Goal: Navigation & Orientation: Find specific page/section

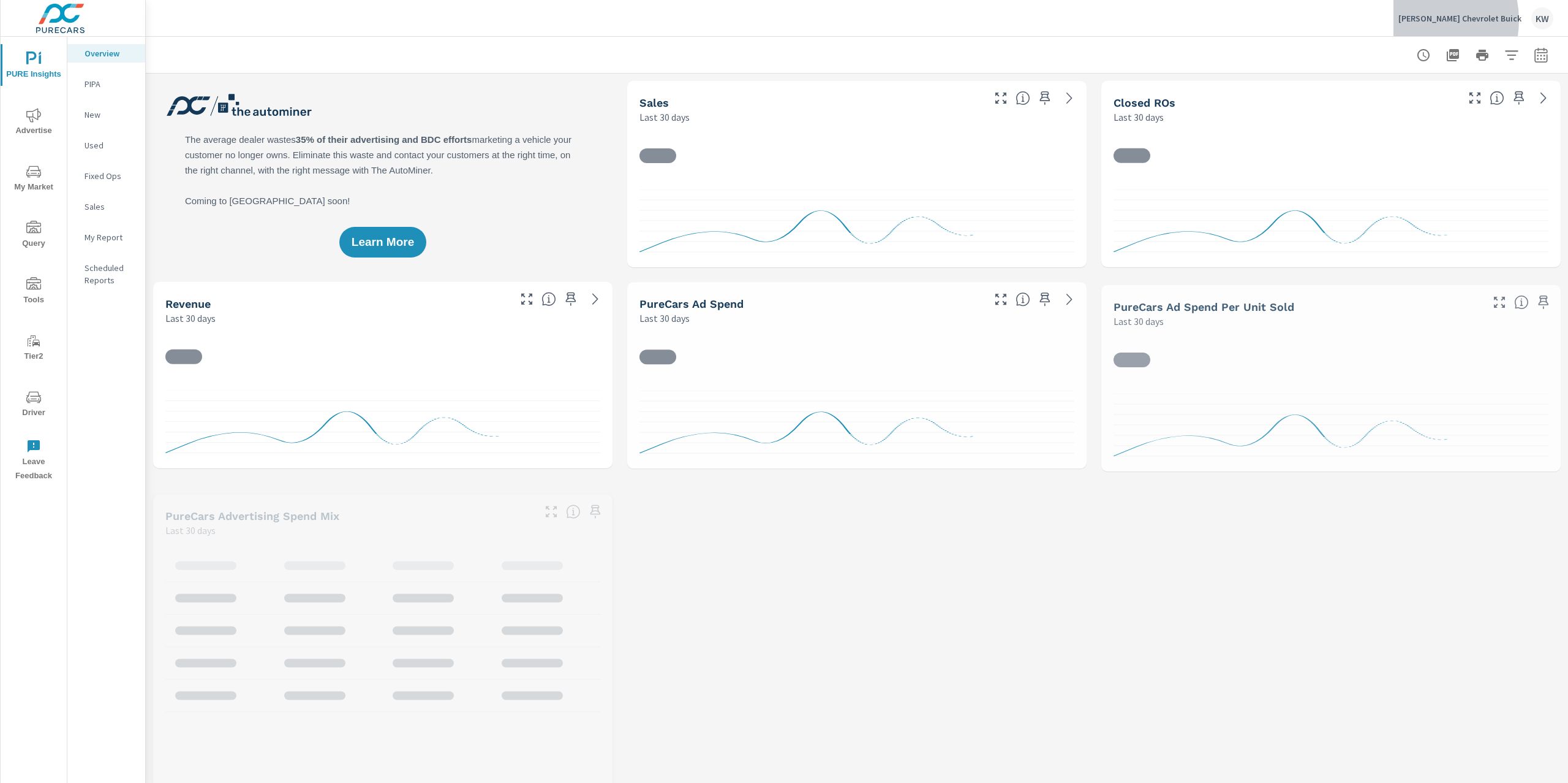
click at [1456, 20] on p "Baum Chevrolet Buick" at bounding box center [1460, 18] width 123 height 11
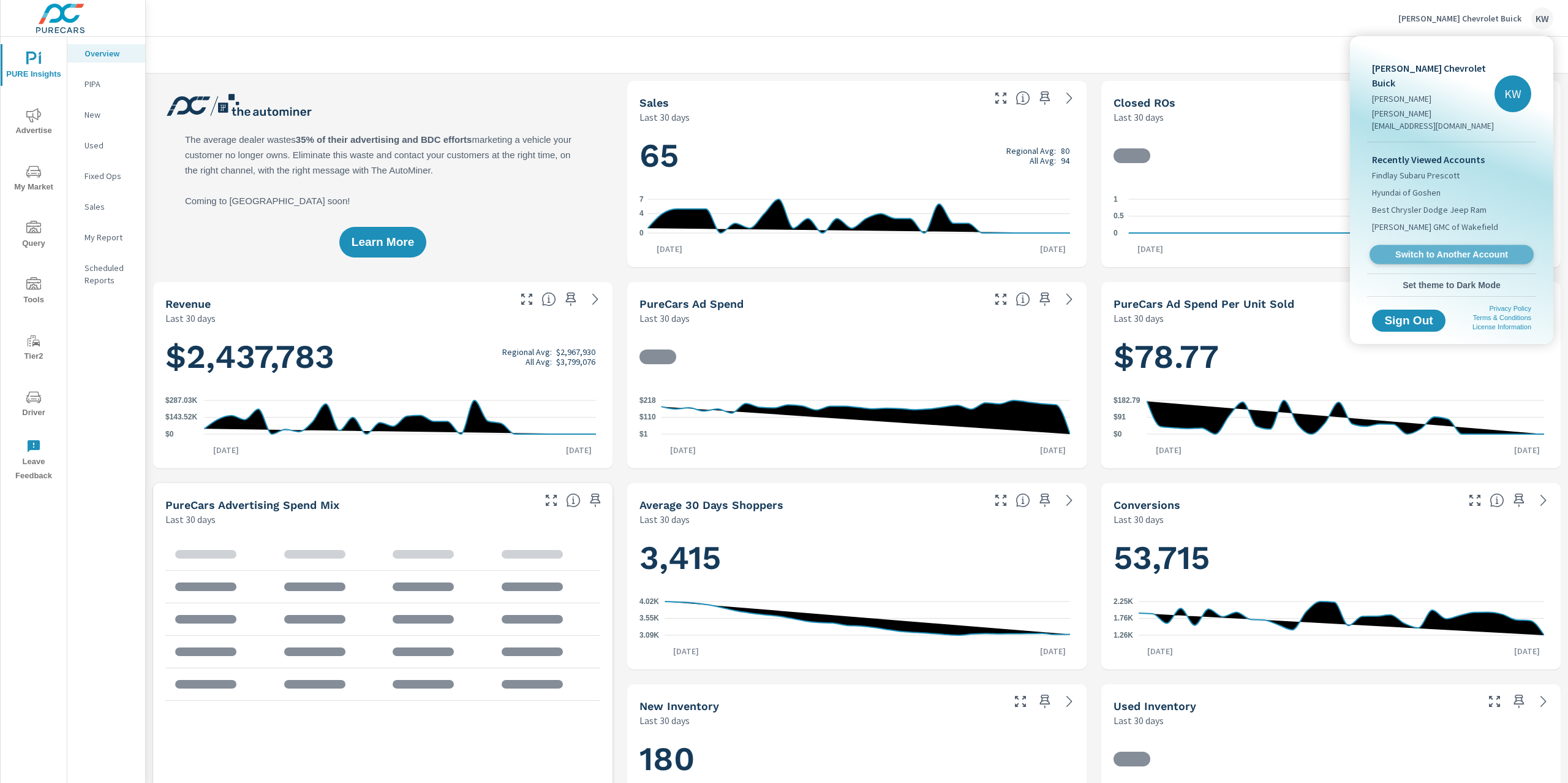
click at [1443, 249] on span "Switch to Another Account" at bounding box center [1452, 255] width 150 height 12
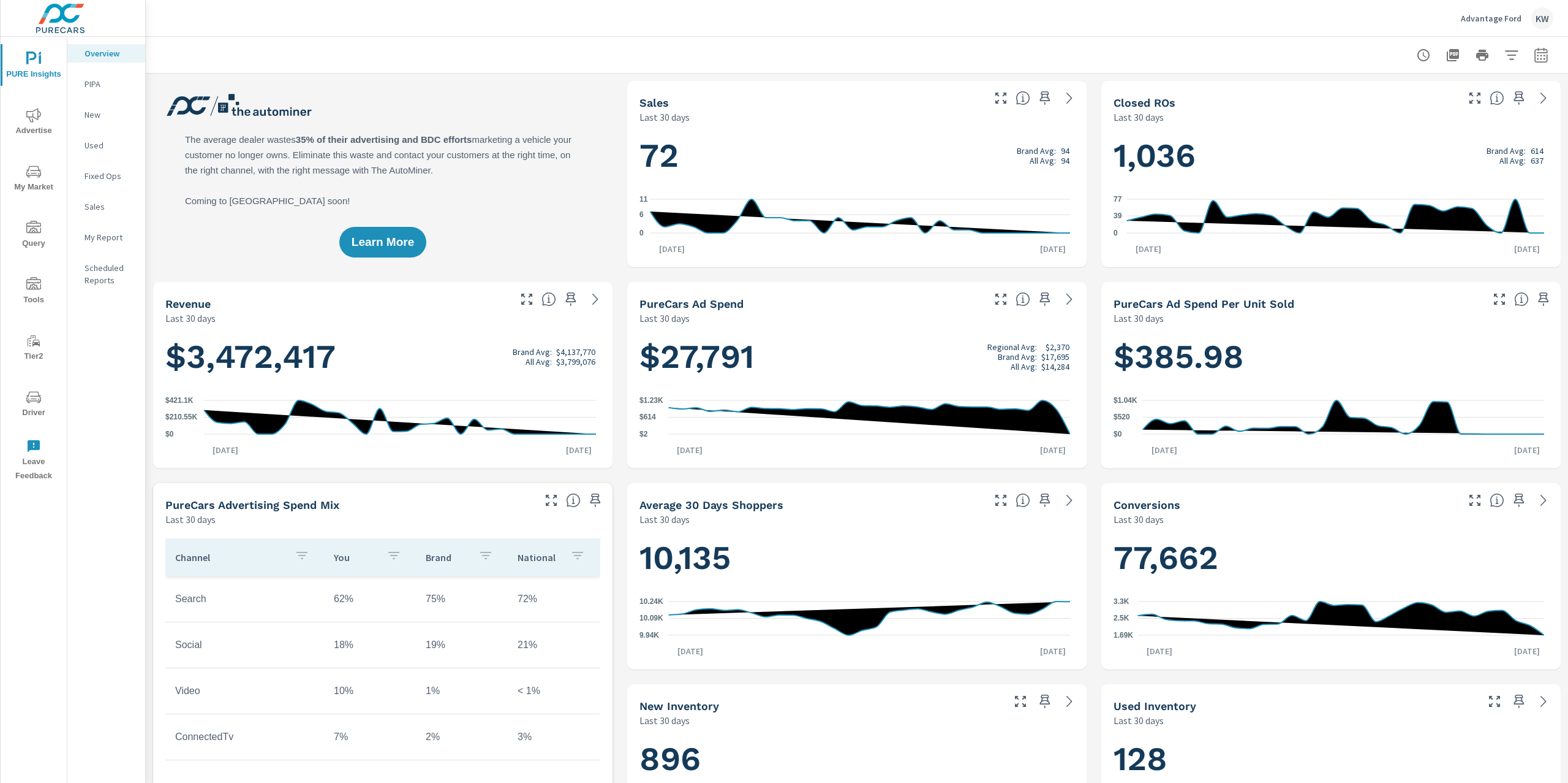
click at [1534, 61] on icon "button" at bounding box center [1541, 55] width 15 height 15
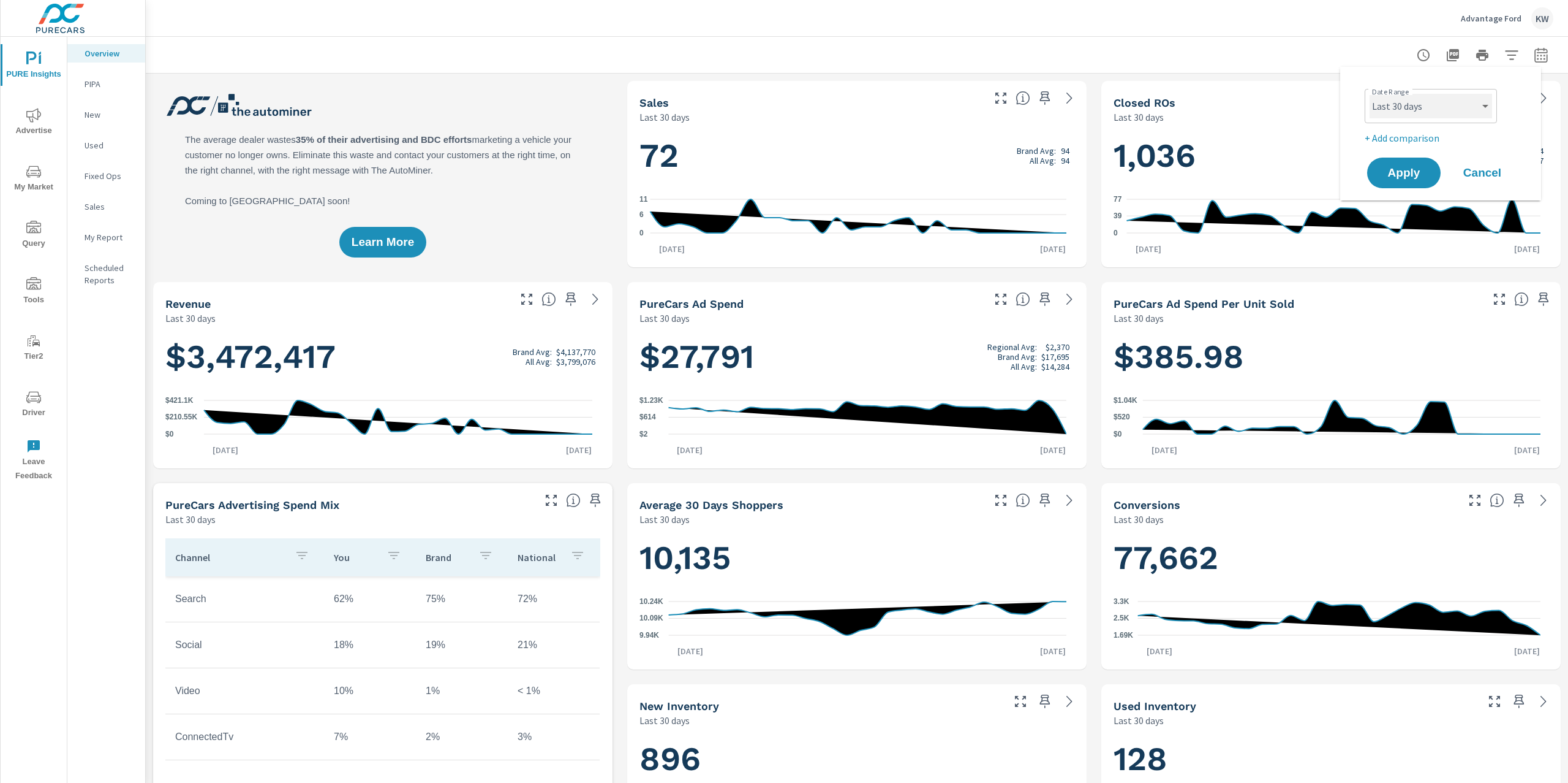
click at [1438, 112] on select "Custom Yesterday Last week Last 7 days Last 14 days Last 30 days Last 45 days L…" at bounding box center [1431, 106] width 123 height 25
click at [1370, 94] on select "Custom Yesterday Last week Last 7 days Last 14 days Last 30 days Last 45 days L…" at bounding box center [1431, 106] width 123 height 25
select select "Last month"
click at [1418, 168] on span "Apply" at bounding box center [1404, 173] width 50 height 12
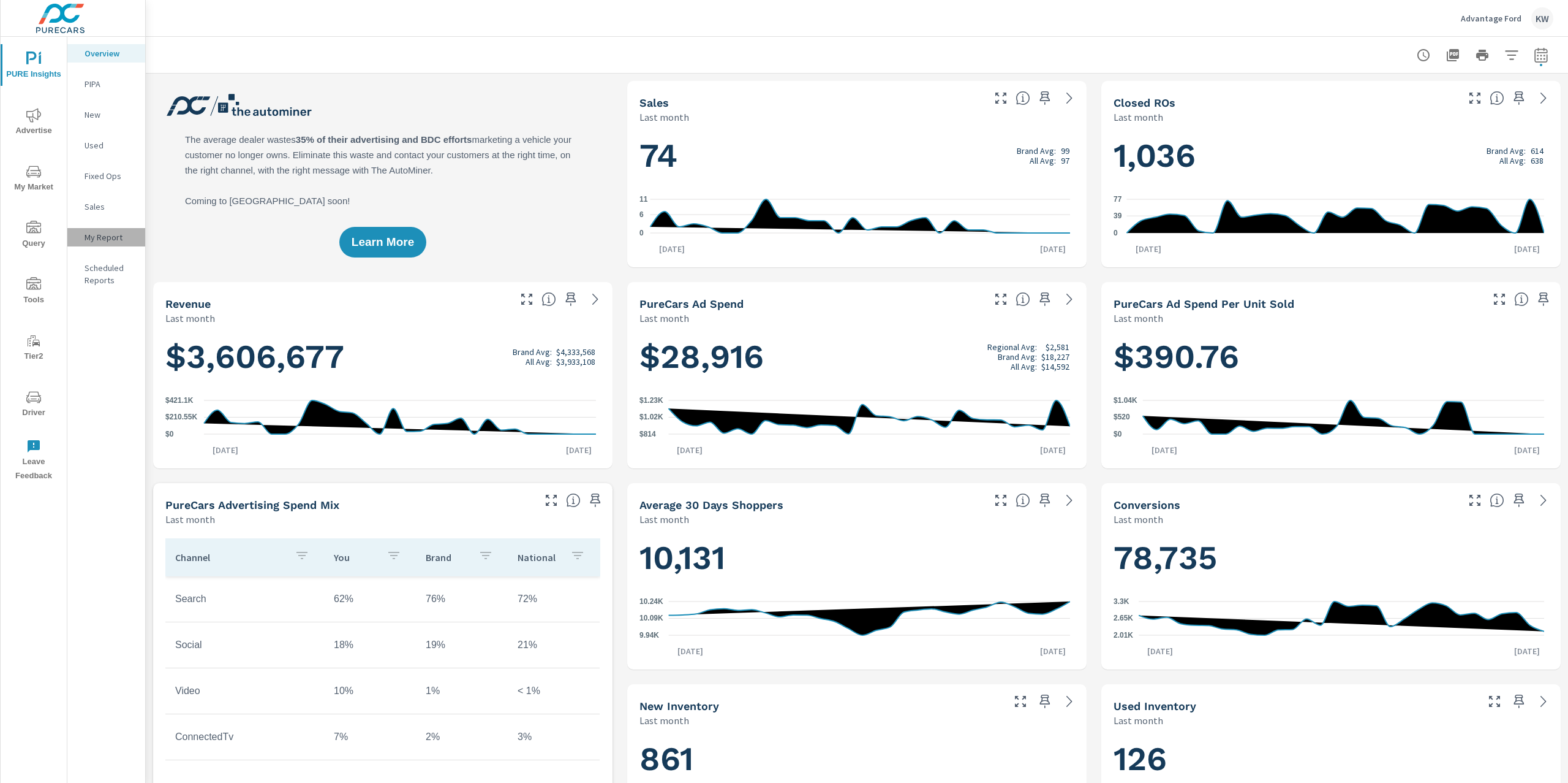
click at [100, 232] on p "My Report" at bounding box center [110, 237] width 51 height 12
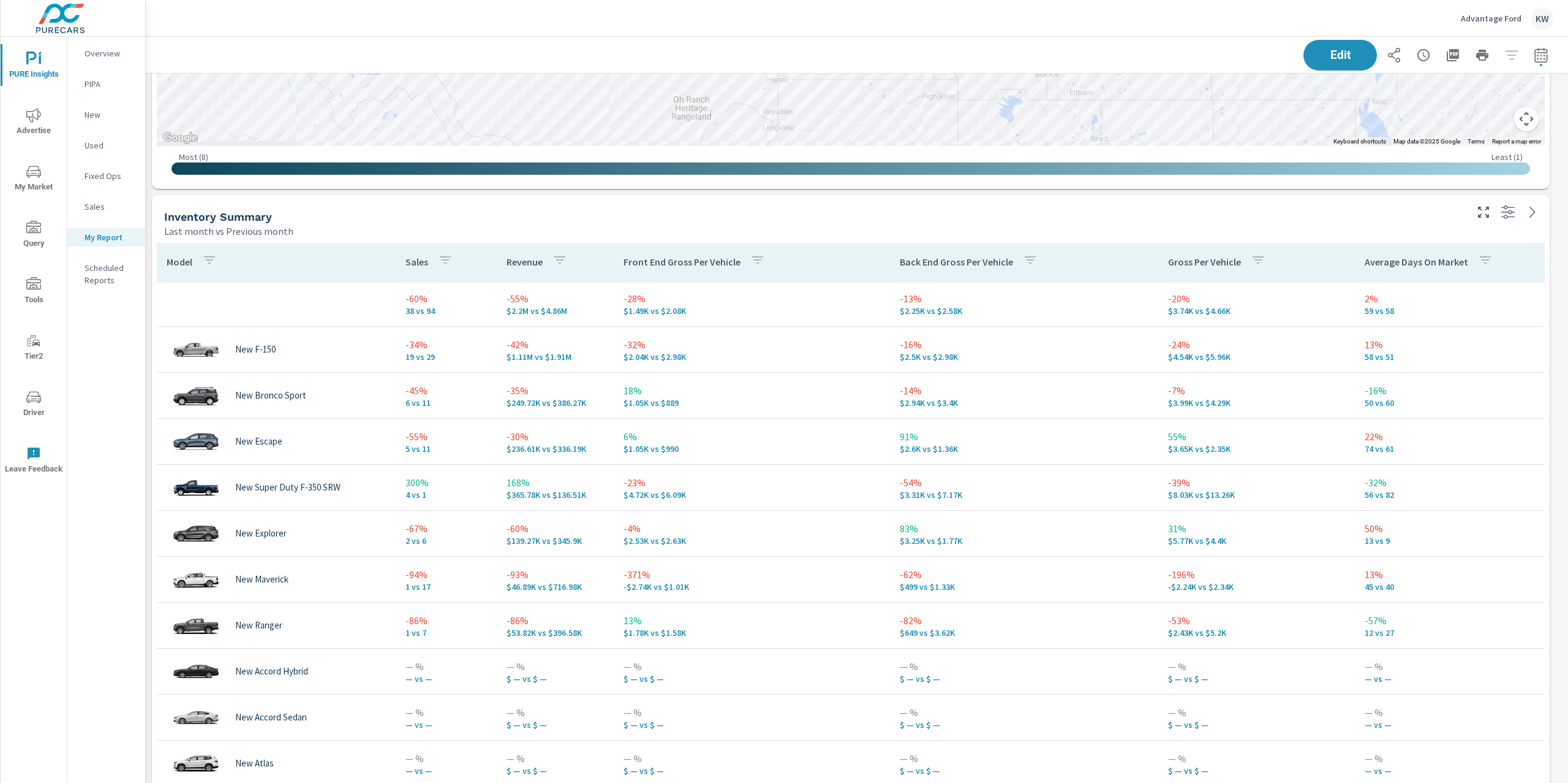
scroll to position [1443, 0]
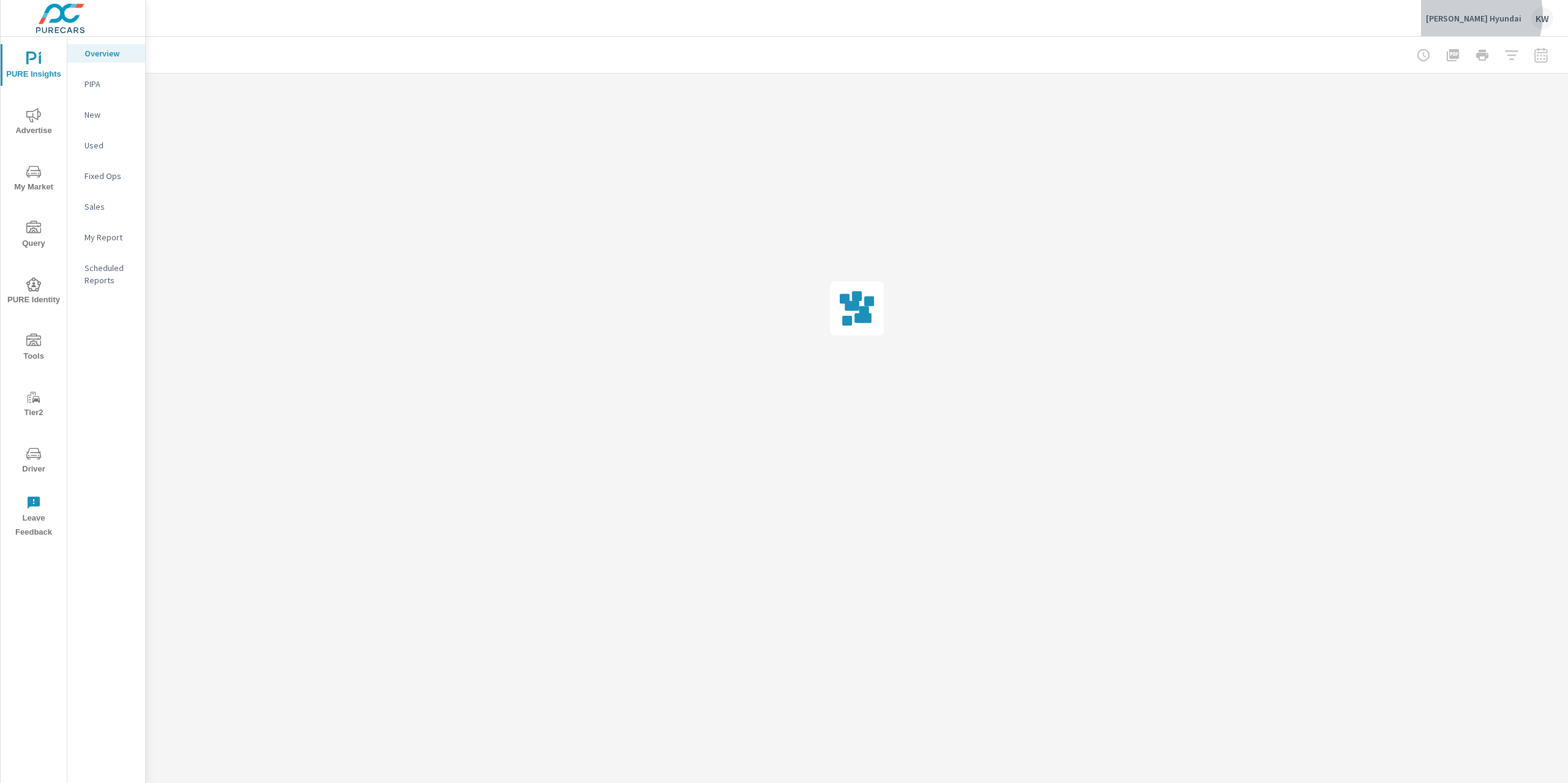
click at [1483, 15] on p "Greg Hubler Hyundai" at bounding box center [1474, 18] width 96 height 11
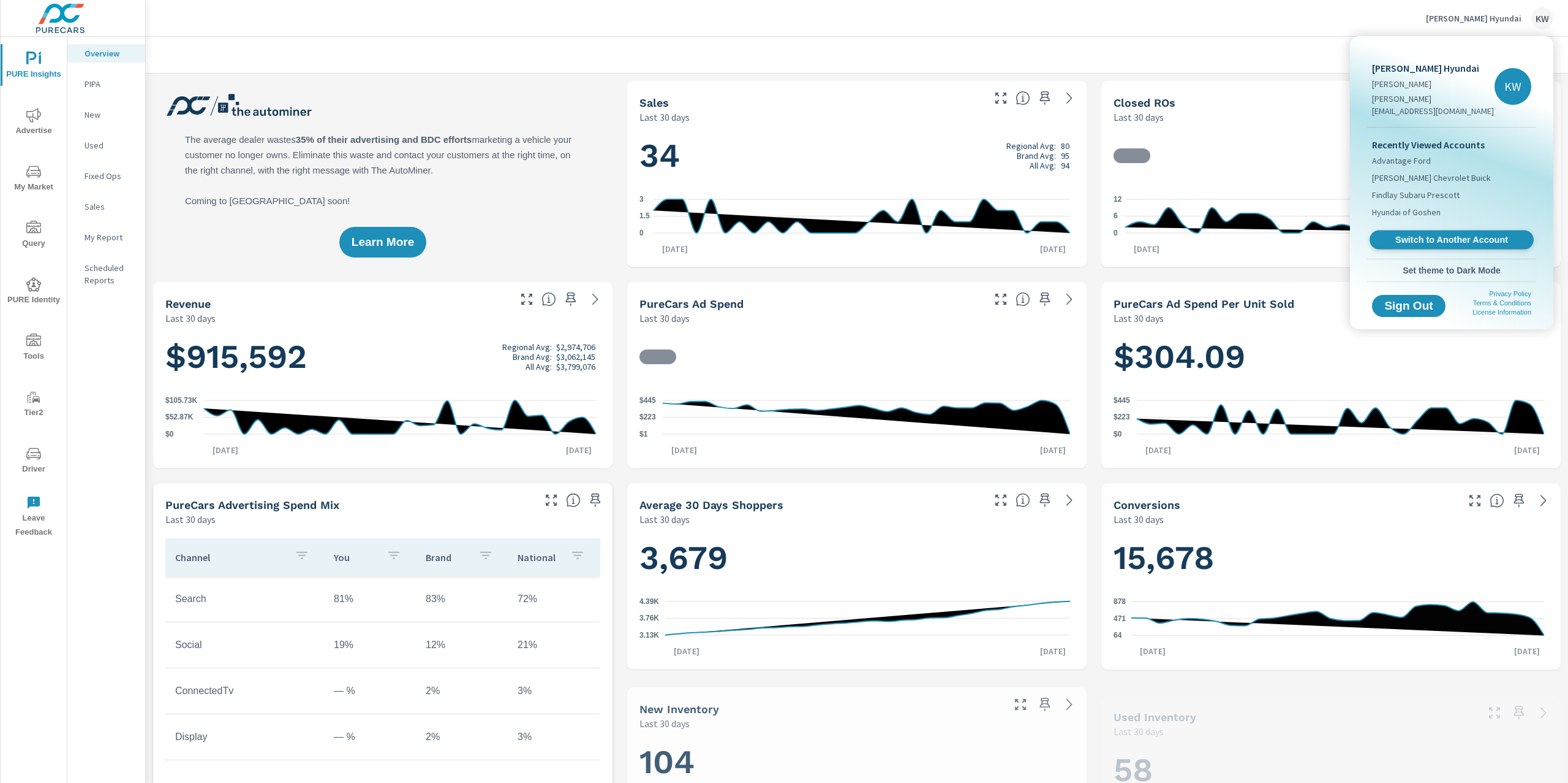
click at [1450, 234] on span "Switch to Another Account" at bounding box center [1452, 240] width 150 height 12
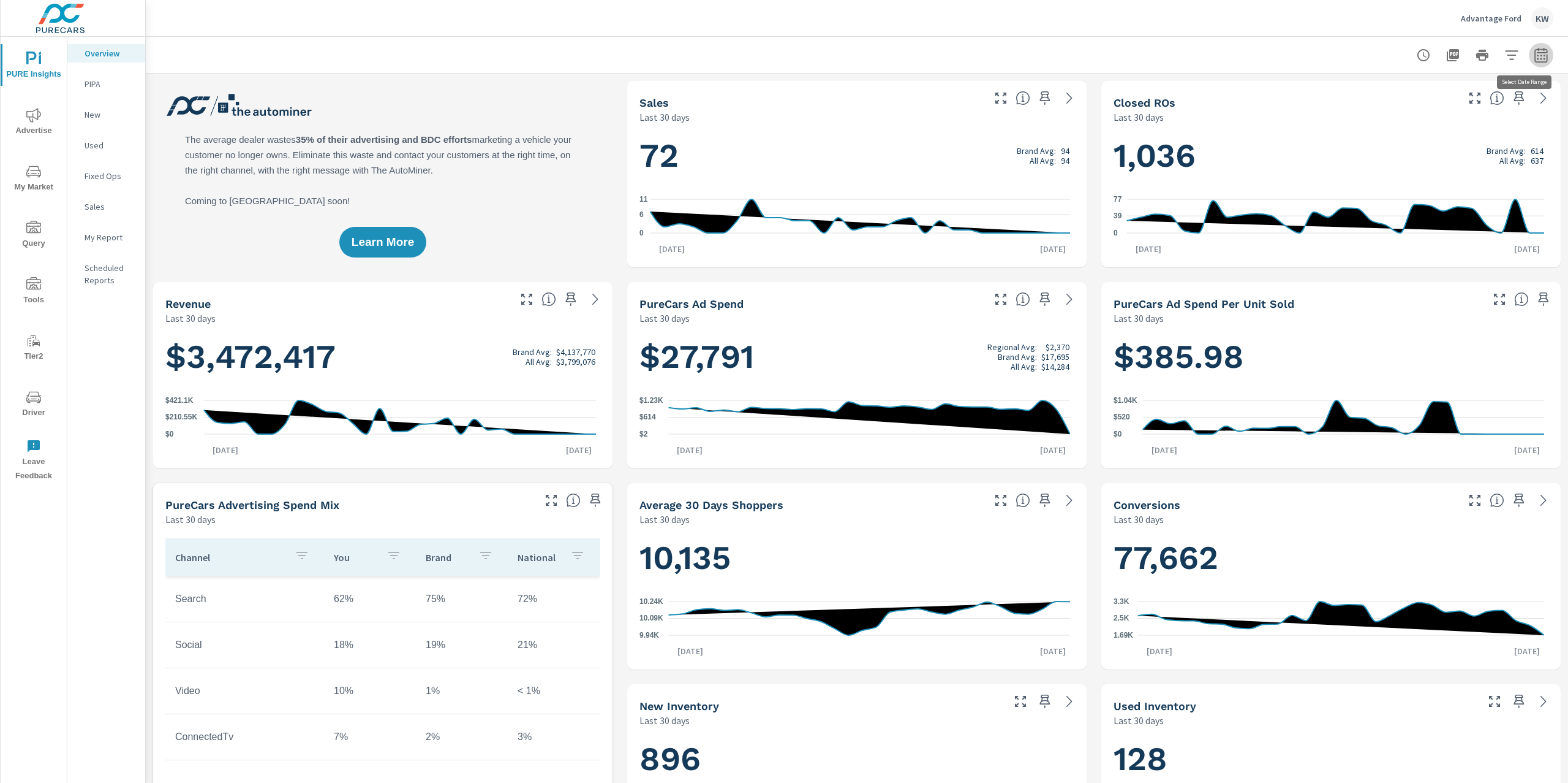
click at [1534, 53] on icon "button" at bounding box center [1541, 55] width 15 height 15
click at [1456, 109] on select "Custom Yesterday Last week Last 7 days Last 14 days Last 30 days Last 45 days L…" at bounding box center [1431, 106] width 123 height 25
click at [1370, 94] on select "Custom Yesterday Last week Last 7 days Last 14 days Last 30 days Last 45 days L…" at bounding box center [1431, 106] width 123 height 25
select select "Last month"
click at [1424, 167] on span "Apply" at bounding box center [1404, 173] width 50 height 12
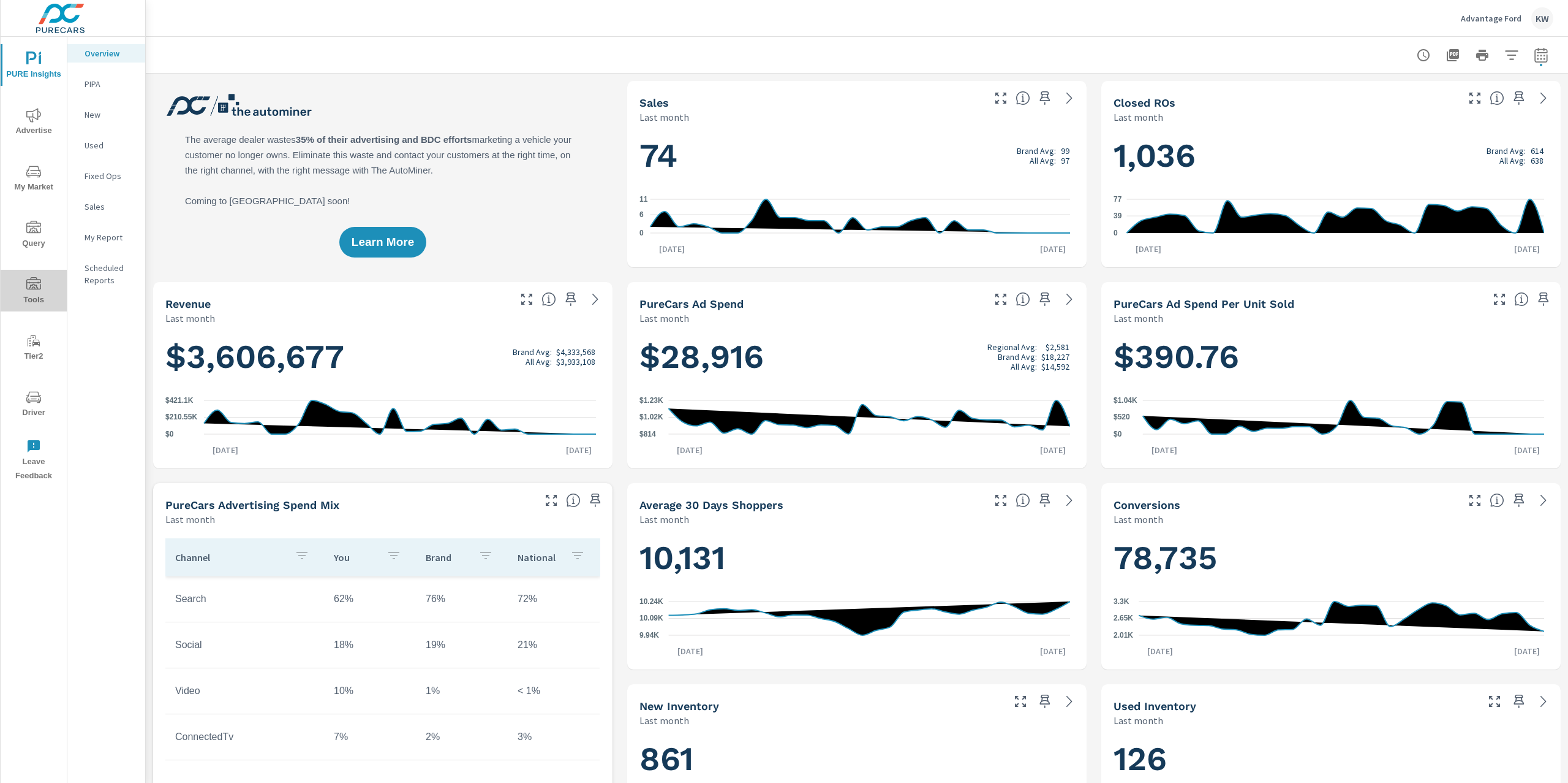
click at [31, 284] on icon "nav menu" at bounding box center [33, 283] width 15 height 12
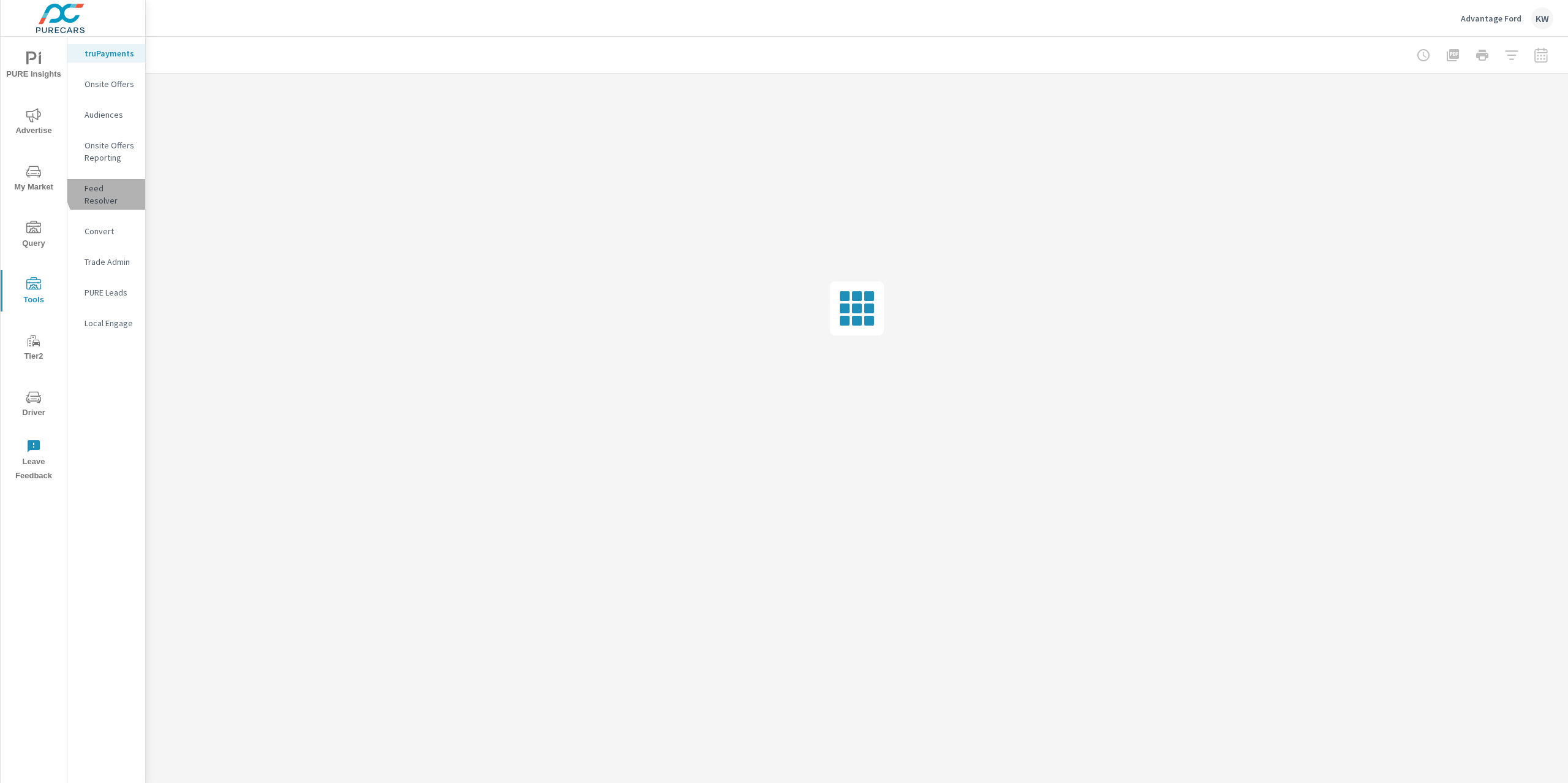
click at [110, 189] on p "Feed Resolver" at bounding box center [110, 194] width 51 height 25
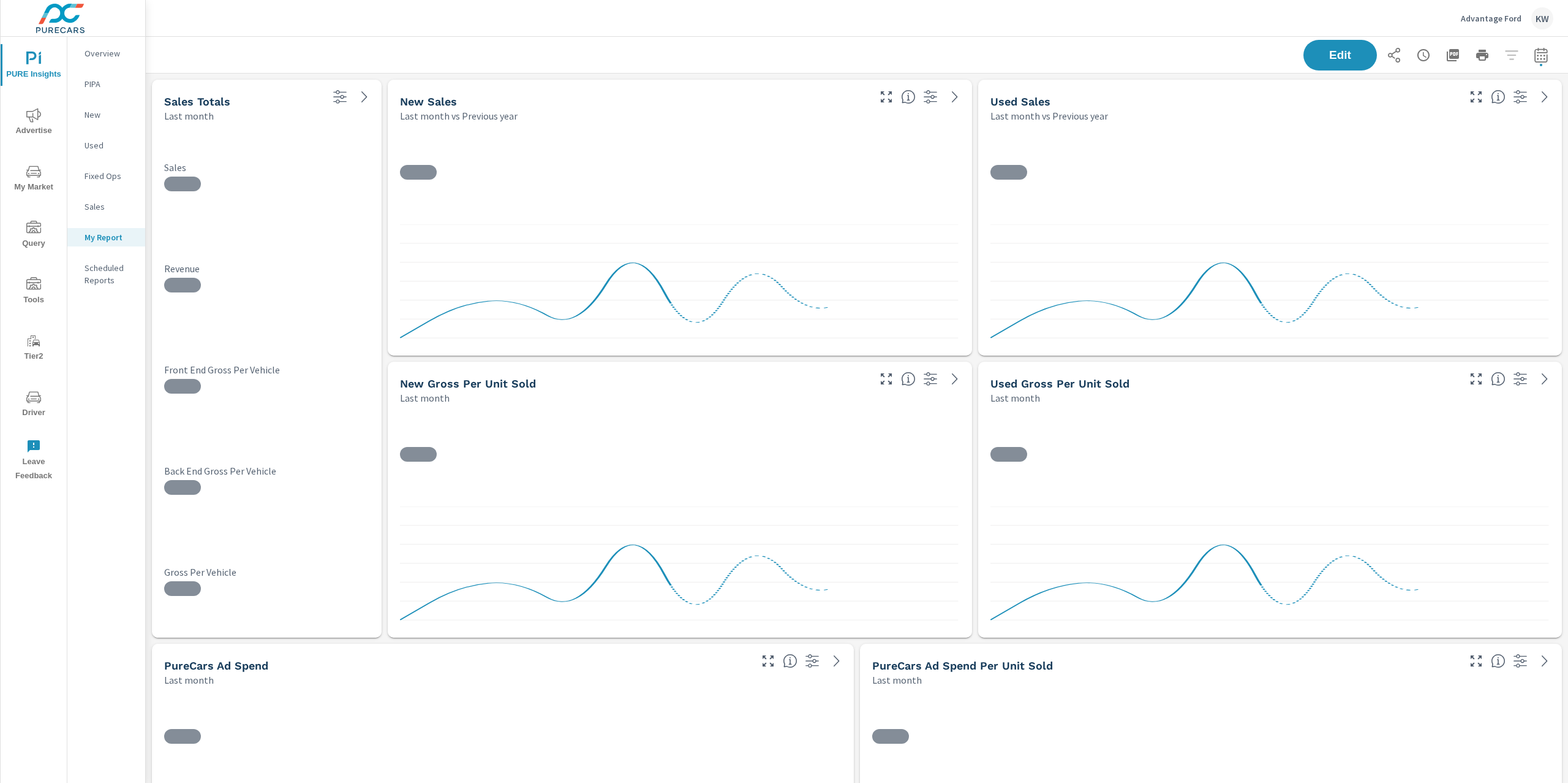
scroll to position [4402, 1436]
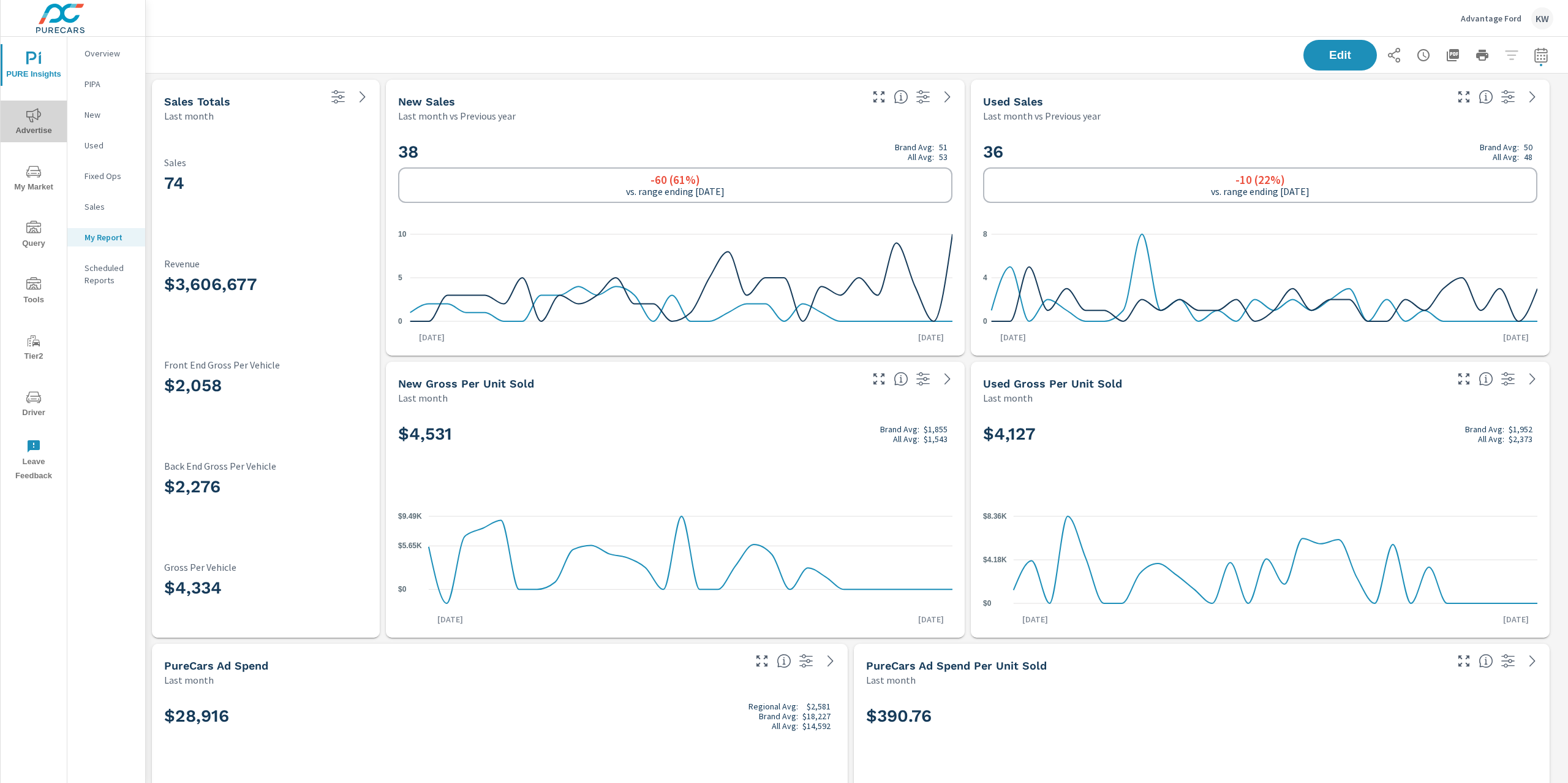
click at [34, 121] on icon "nav menu" at bounding box center [33, 115] width 15 height 15
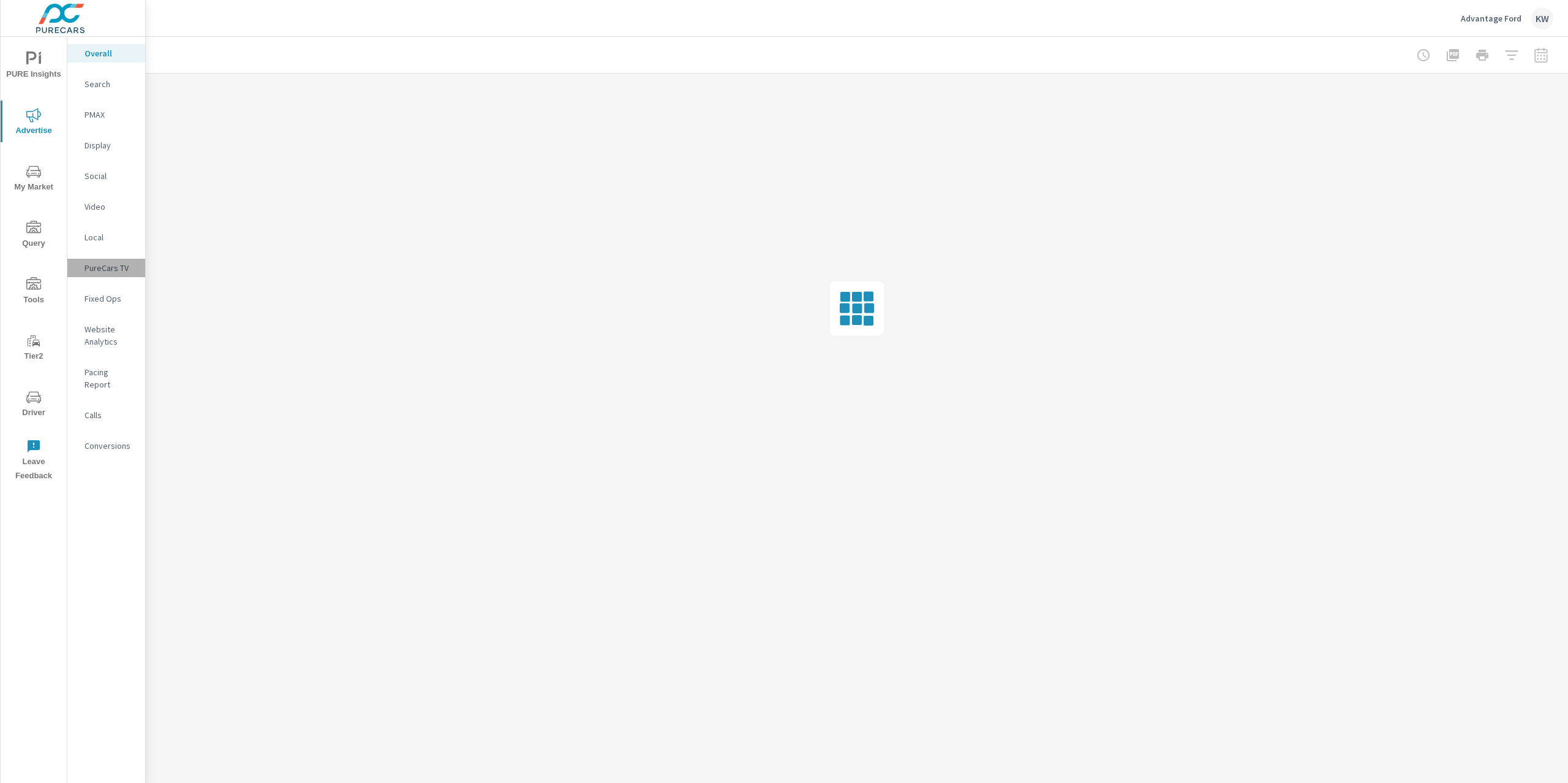
click at [112, 269] on p "PureCars TV" at bounding box center [110, 268] width 51 height 12
